Goal: Check status: Check status

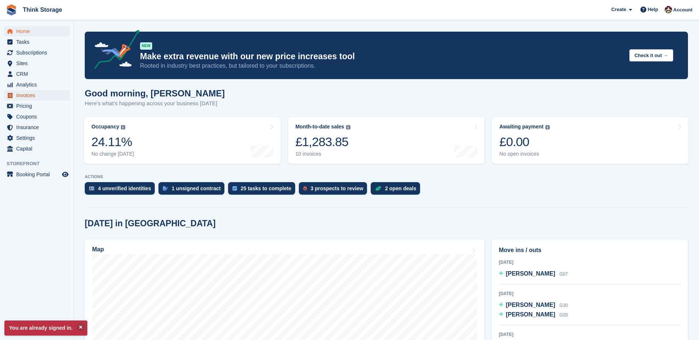
click at [24, 95] on span "Invoices" at bounding box center [38, 95] width 44 height 10
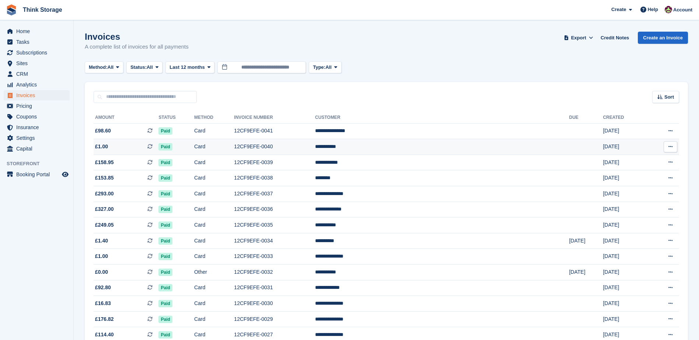
click at [313, 148] on td "12CF9EFE-0040" at bounding box center [274, 147] width 81 height 16
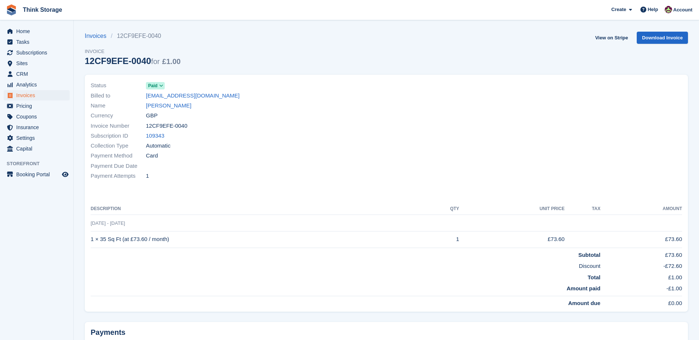
click at [183, 123] on span "12CF9EFE-0040" at bounding box center [167, 126] width 42 height 8
drag, startPoint x: 183, startPoint y: 124, endPoint x: 147, endPoint y: 126, distance: 36.5
click at [147, 126] on div "Invoice Number 12CF9EFE-0040" at bounding box center [236, 126] width 291 height 10
copy span "12CF9EFE-0040"
click at [167, 237] on td "1 × 35 Sq Ft (at £73.60 / month)" at bounding box center [256, 239] width 330 height 17
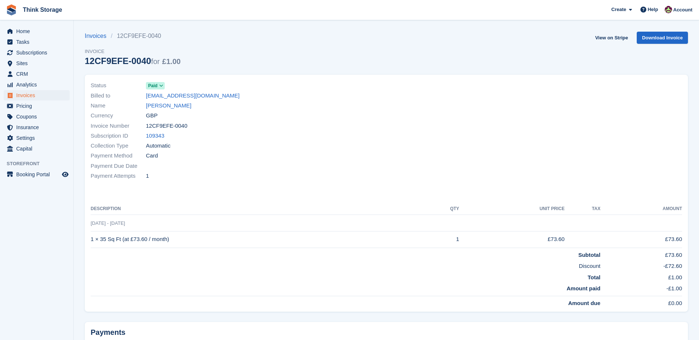
drag, startPoint x: 169, startPoint y: 239, endPoint x: 92, endPoint y: 243, distance: 77.1
click at [92, 243] on td "1 × 35 Sq Ft (at £73.60 / month)" at bounding box center [256, 239] width 330 height 17
copy td "1 × 35 Sq Ft (at £73.60 / month)"
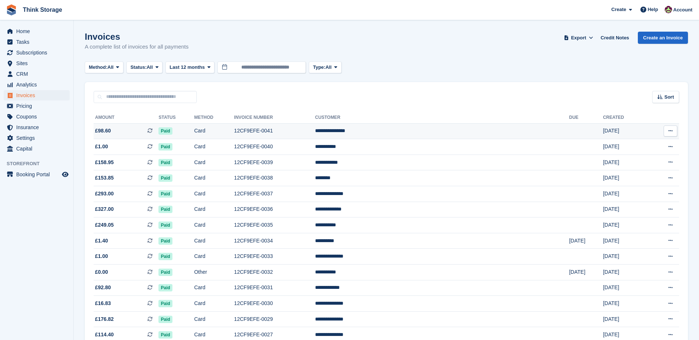
click at [300, 131] on td "12CF9EFE-0041" at bounding box center [274, 131] width 81 height 16
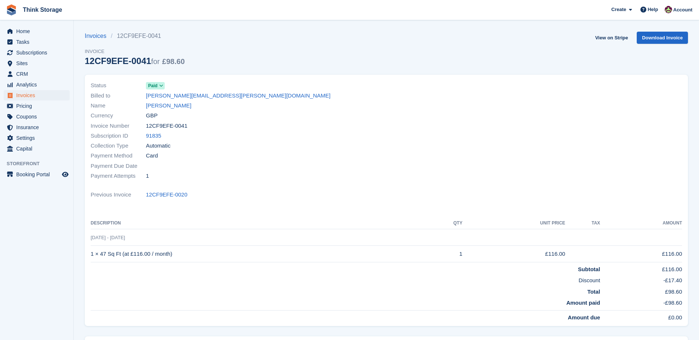
drag, startPoint x: 175, startPoint y: 126, endPoint x: 147, endPoint y: 128, distance: 28.4
click at [147, 128] on div "Invoice Number 12CF9EFE-0041" at bounding box center [236, 126] width 291 height 10
copy span "12CF9EFE-0041"
drag, startPoint x: 172, startPoint y: 254, endPoint x: 91, endPoint y: 255, distance: 81.0
click at [91, 255] on td "1 × 47 Sq Ft (at £116.00 / month)" at bounding box center [258, 254] width 334 height 17
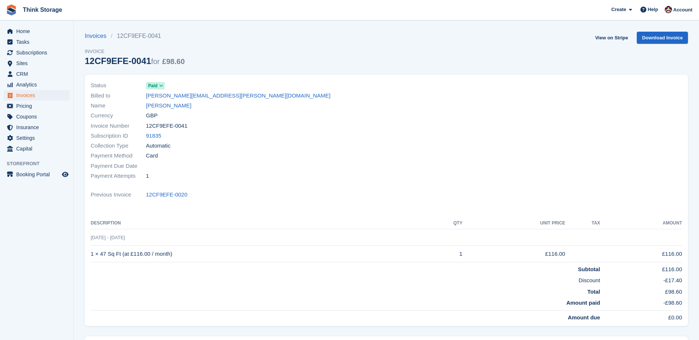
copy td "1 × 47 Sq Ft (at £116.00 / month)"
